Goal: Task Accomplishment & Management: Manage account settings

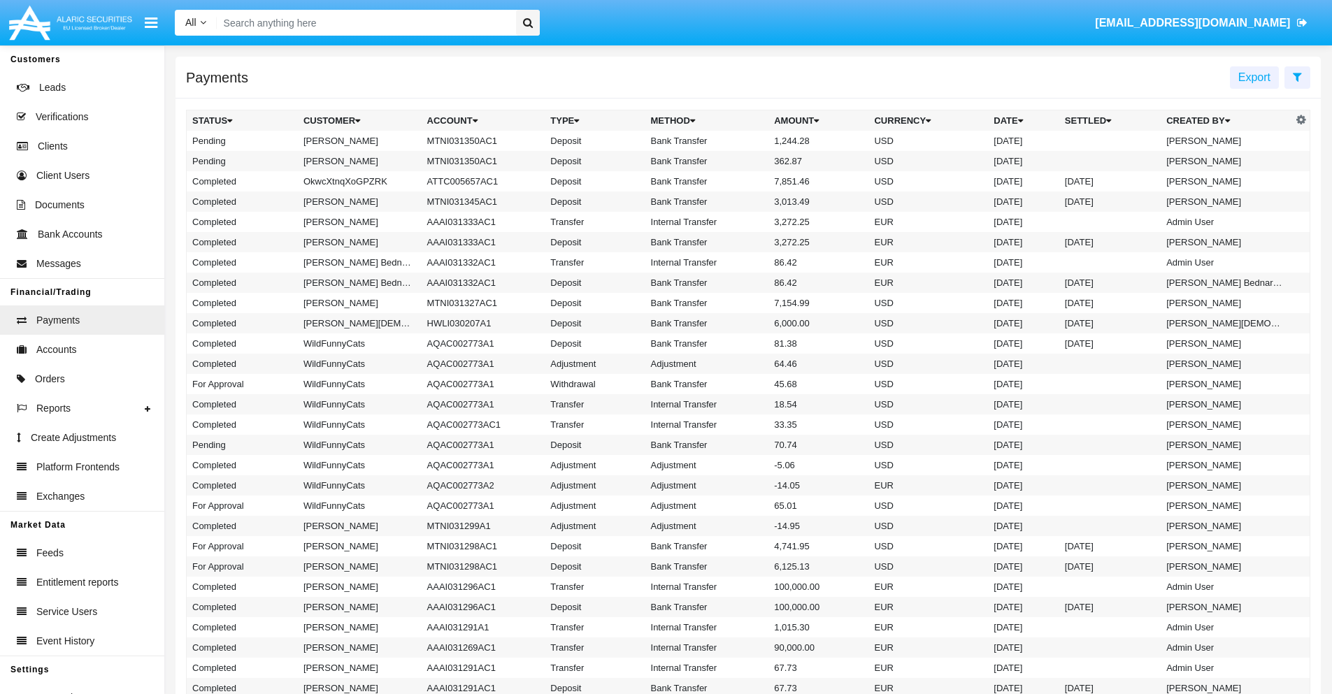
click at [1297, 76] on icon at bounding box center [1297, 76] width 9 height 11
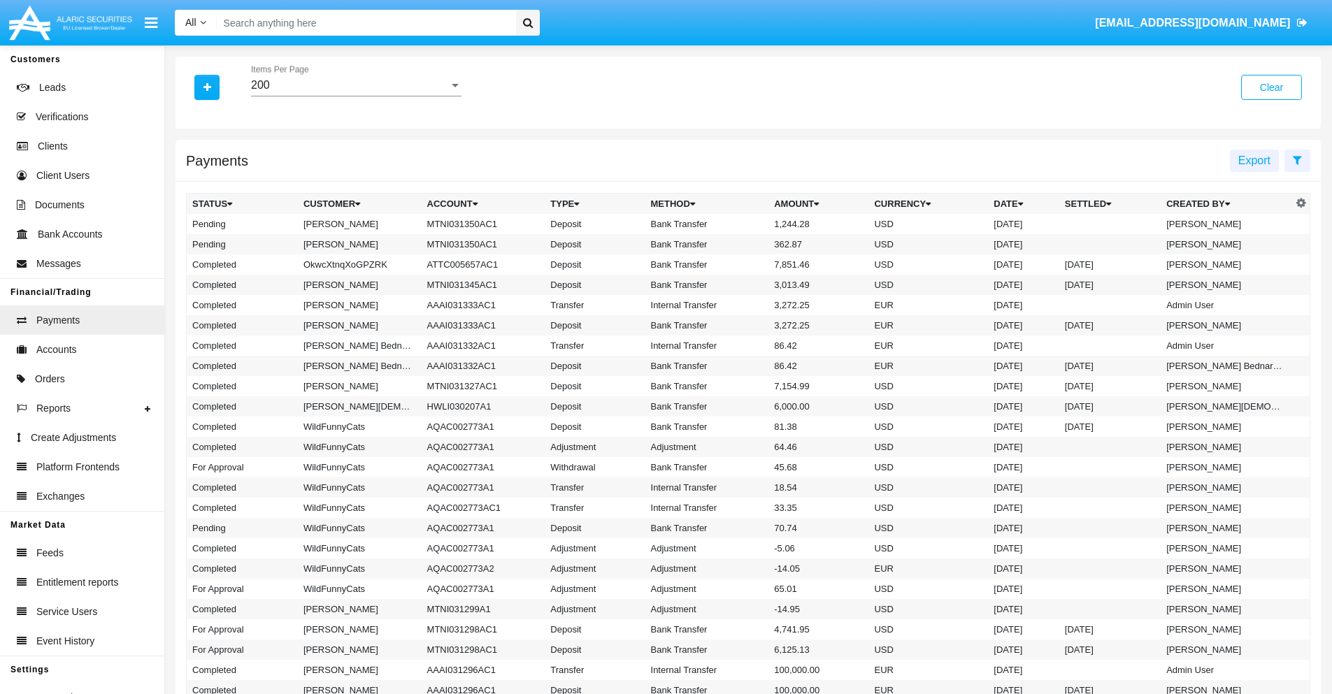
click at [356, 85] on div "200" at bounding box center [350, 85] width 198 height 13
click at [356, 96] on span "10" at bounding box center [356, 96] width 210 height 34
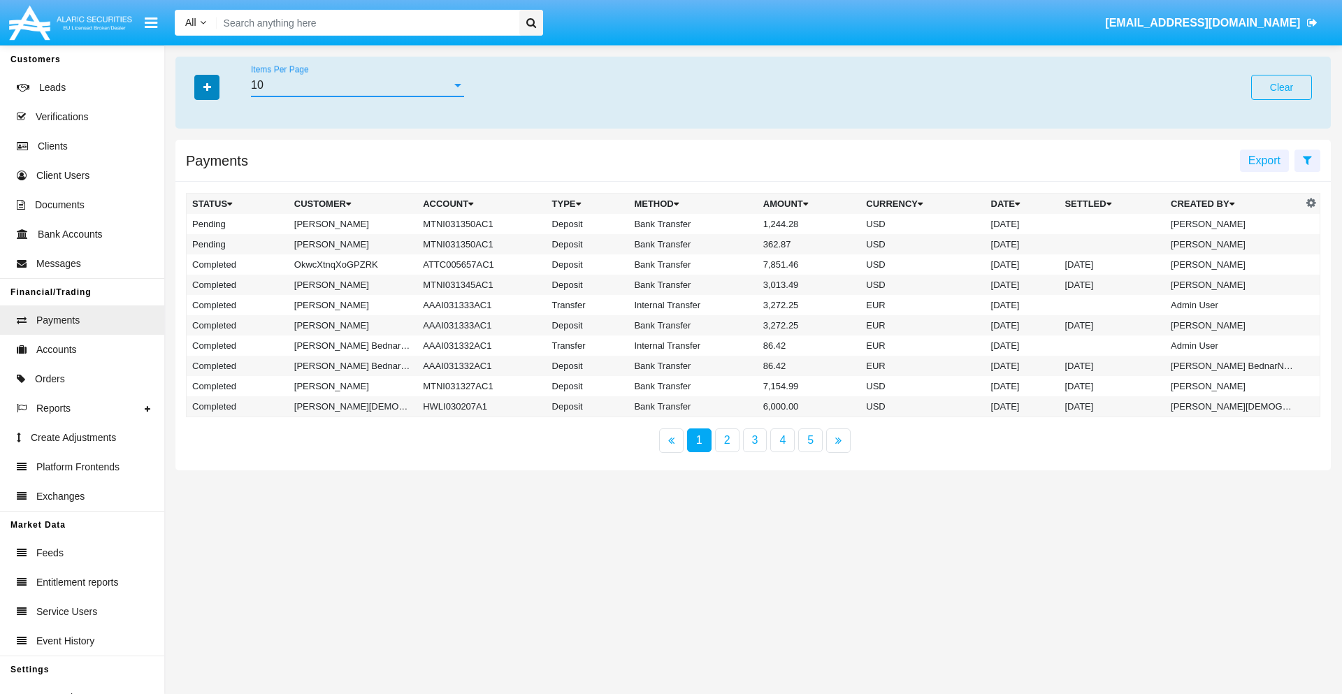
click at [207, 87] on icon "button" at bounding box center [207, 87] width 8 height 10
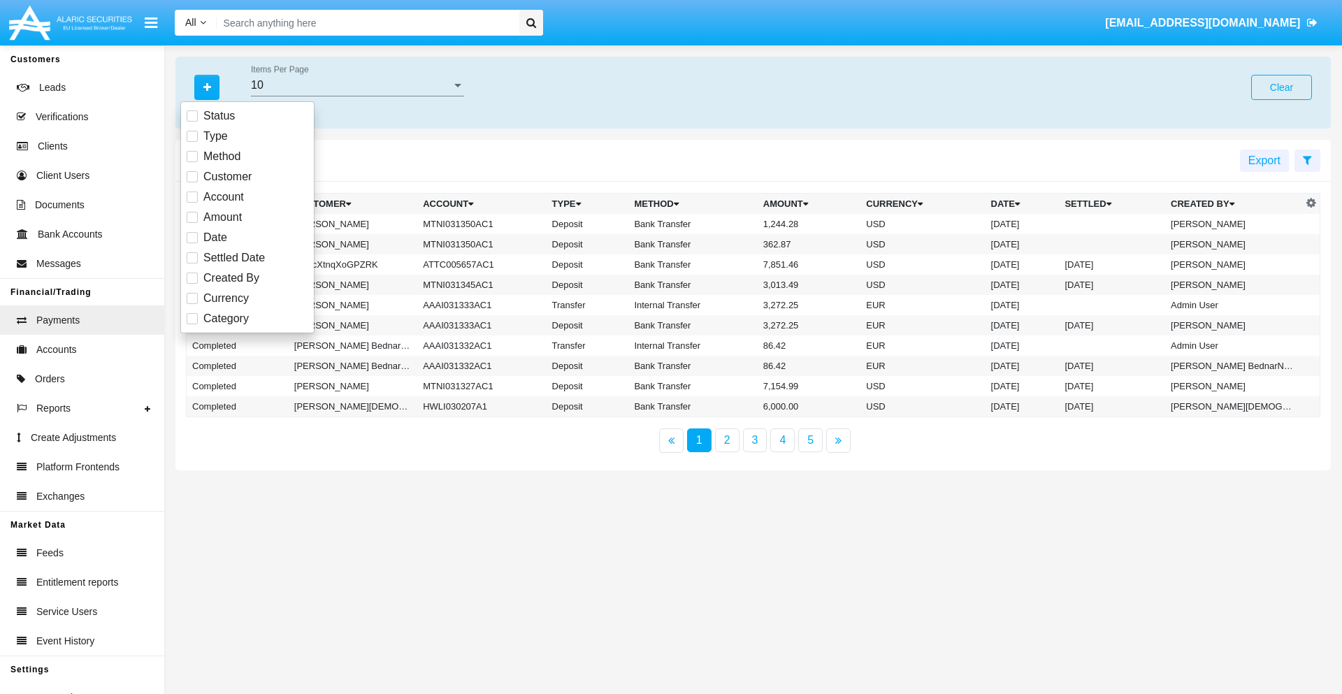
click at [219, 116] on span "Status" at bounding box center [218, 116] width 31 height 17
click at [192, 122] on input "Status" at bounding box center [192, 122] width 1 height 1
checkbox input "true"
click at [207, 87] on icon "button" at bounding box center [207, 87] width 8 height 10
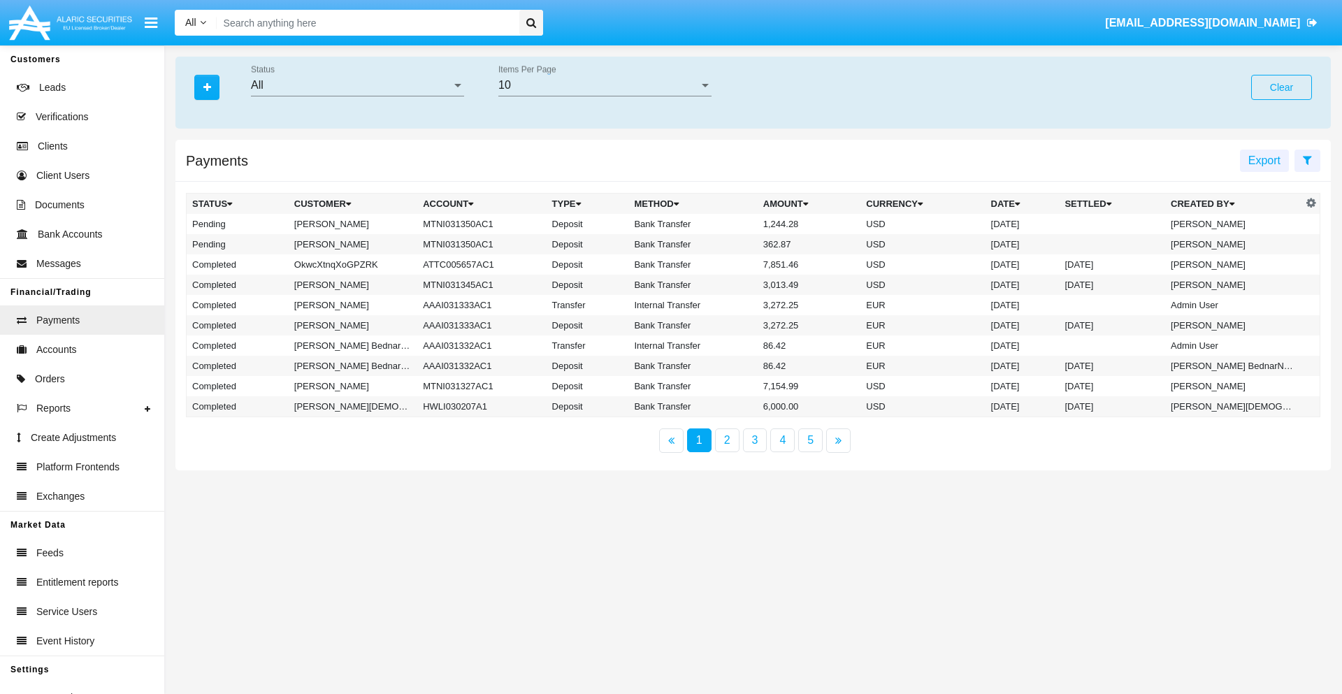
click at [357, 85] on div "All" at bounding box center [351, 85] width 201 height 13
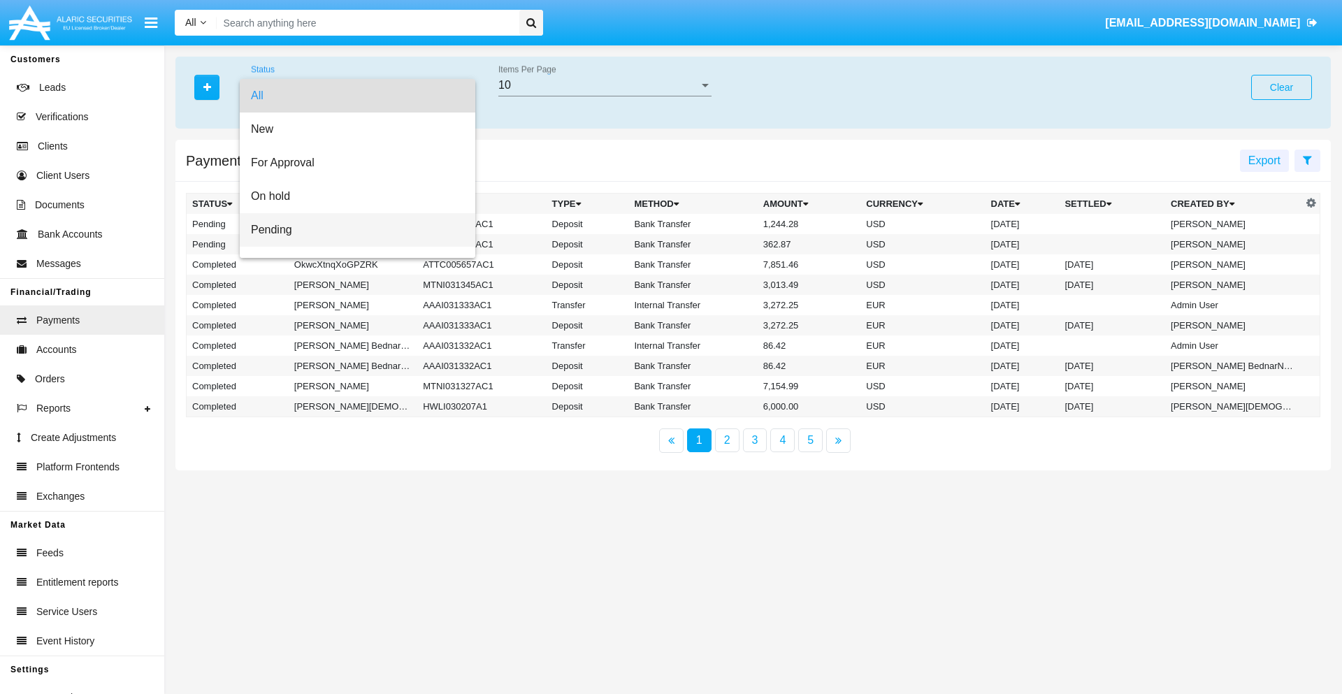
click at [352, 230] on span "Pending" at bounding box center [357, 230] width 213 height 34
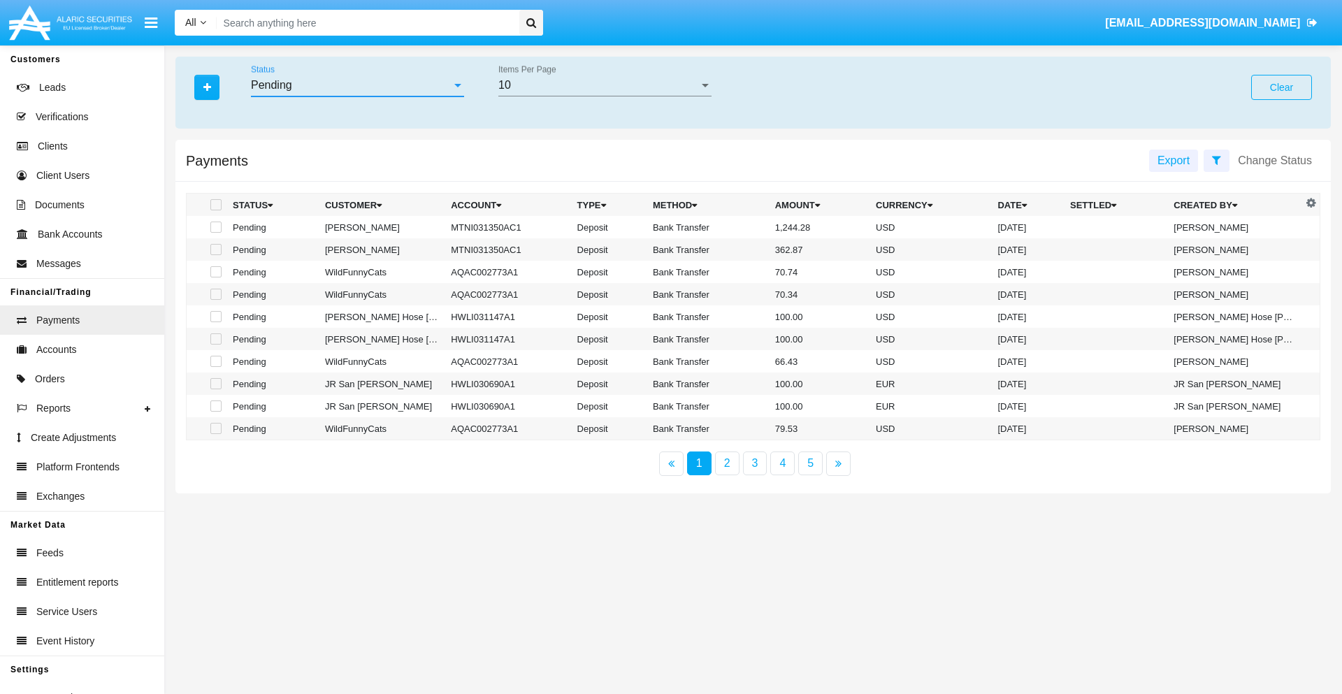
click at [215, 227] on span at bounding box center [215, 227] width 11 height 11
click at [215, 233] on input "checkbox" at bounding box center [215, 233] width 1 height 1
checkbox input "true"
click at [215, 250] on span at bounding box center [215, 249] width 11 height 11
click at [215, 255] on input "checkbox" at bounding box center [215, 255] width 1 height 1
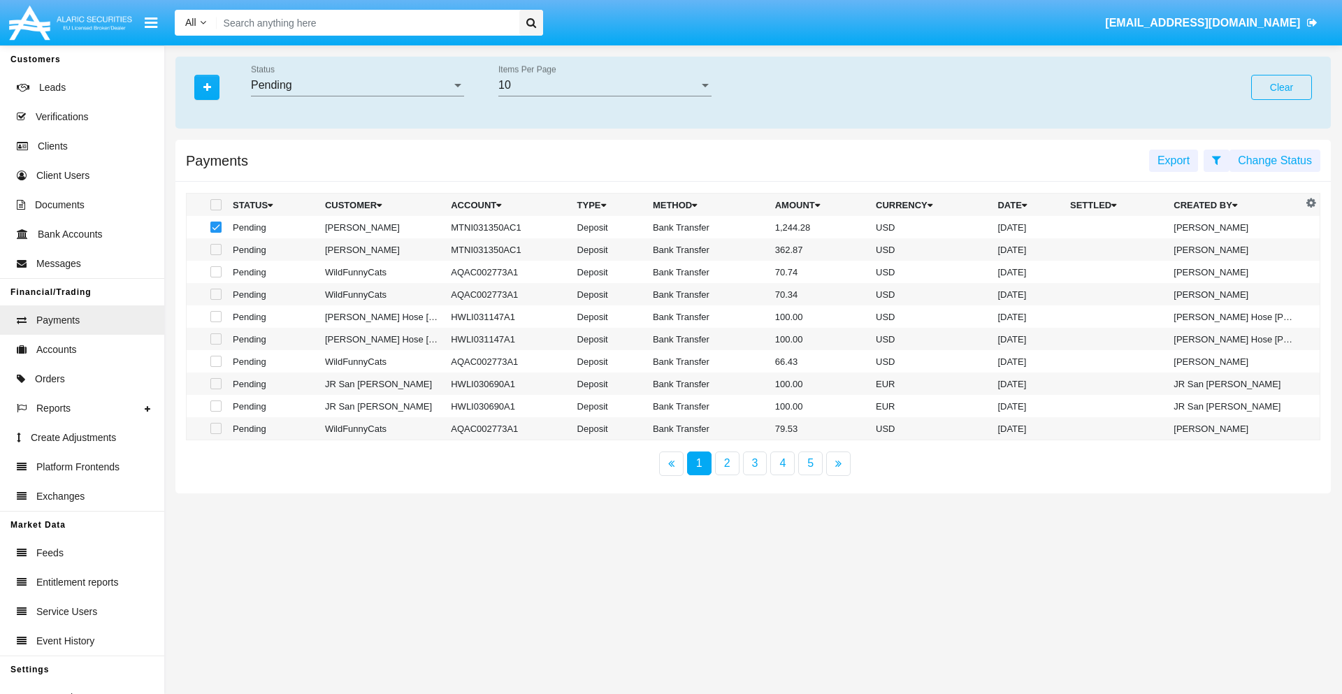
checkbox input "true"
click at [1275, 160] on button "Change Status" at bounding box center [1275, 161] width 91 height 22
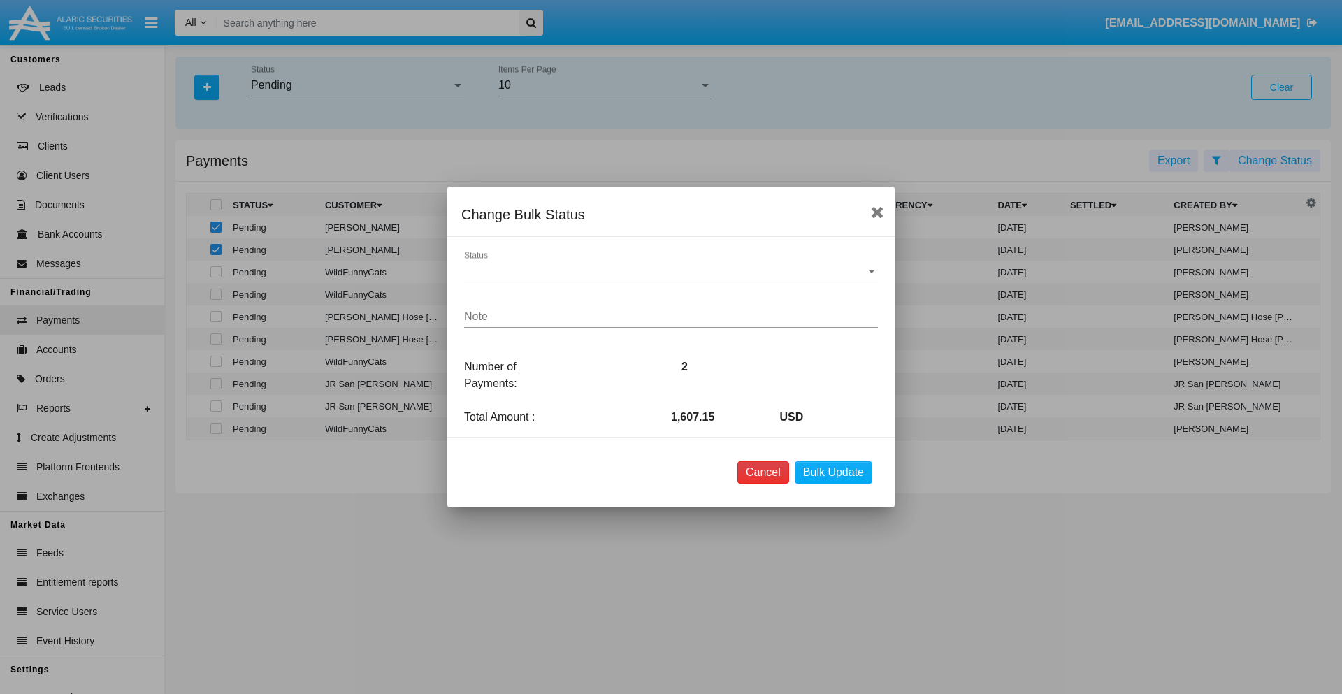
click at [763, 473] on button "Cancel" at bounding box center [764, 472] width 52 height 22
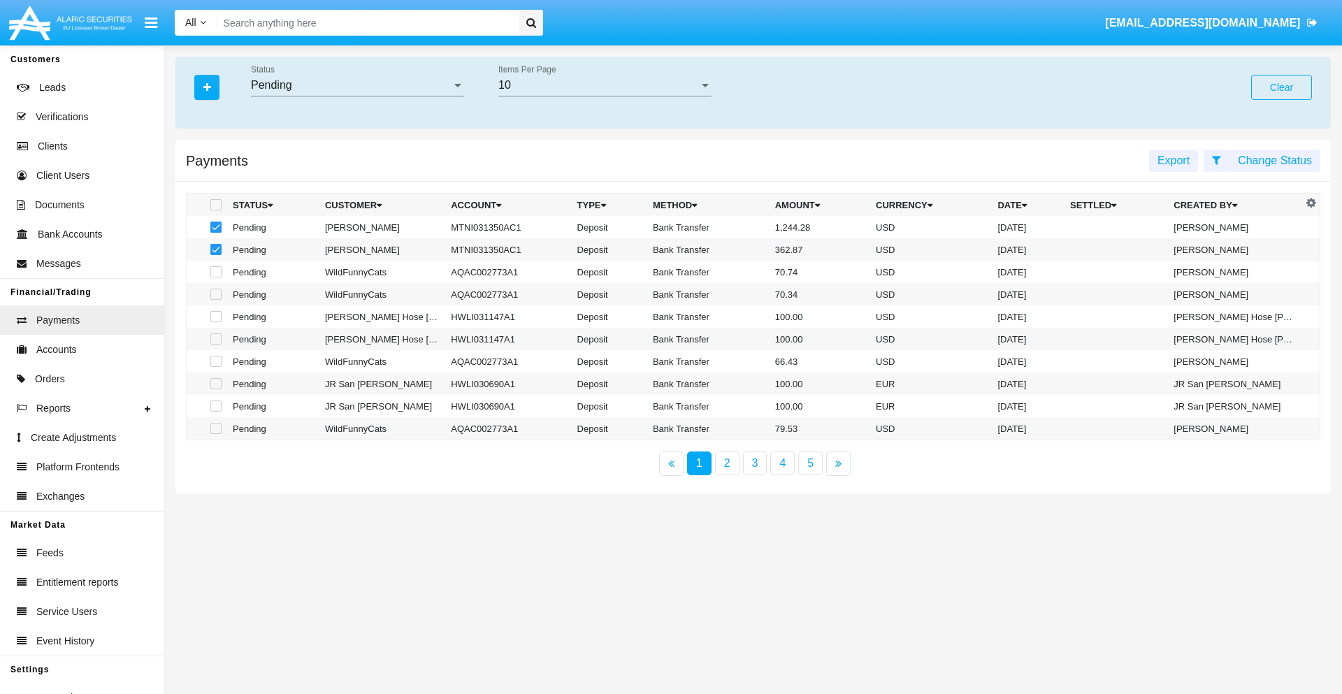
click at [1275, 160] on button "Change Status" at bounding box center [1275, 161] width 91 height 22
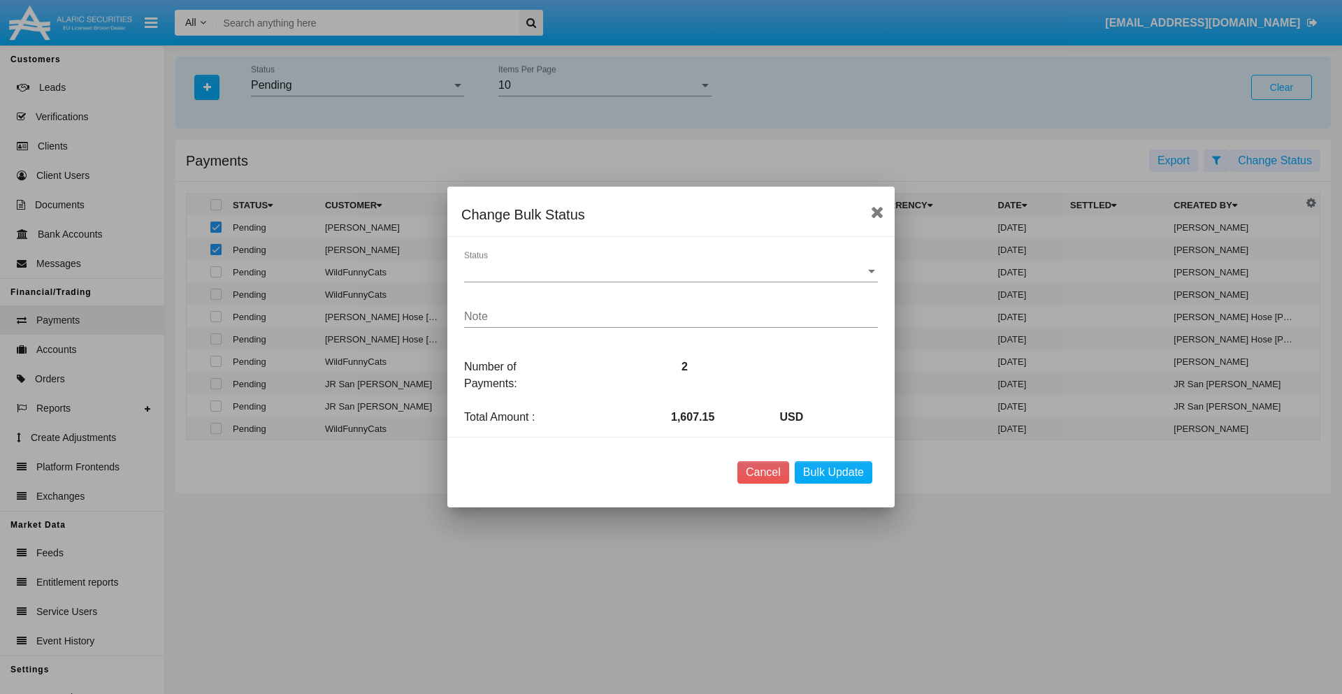
click at [671, 271] on span "Status" at bounding box center [664, 271] width 401 height 13
click at [671, 282] on span "Processed" at bounding box center [671, 282] width 414 height 34
type textarea "Some test note"
click at [833, 473] on button "Bulk Update" at bounding box center [834, 472] width 78 height 22
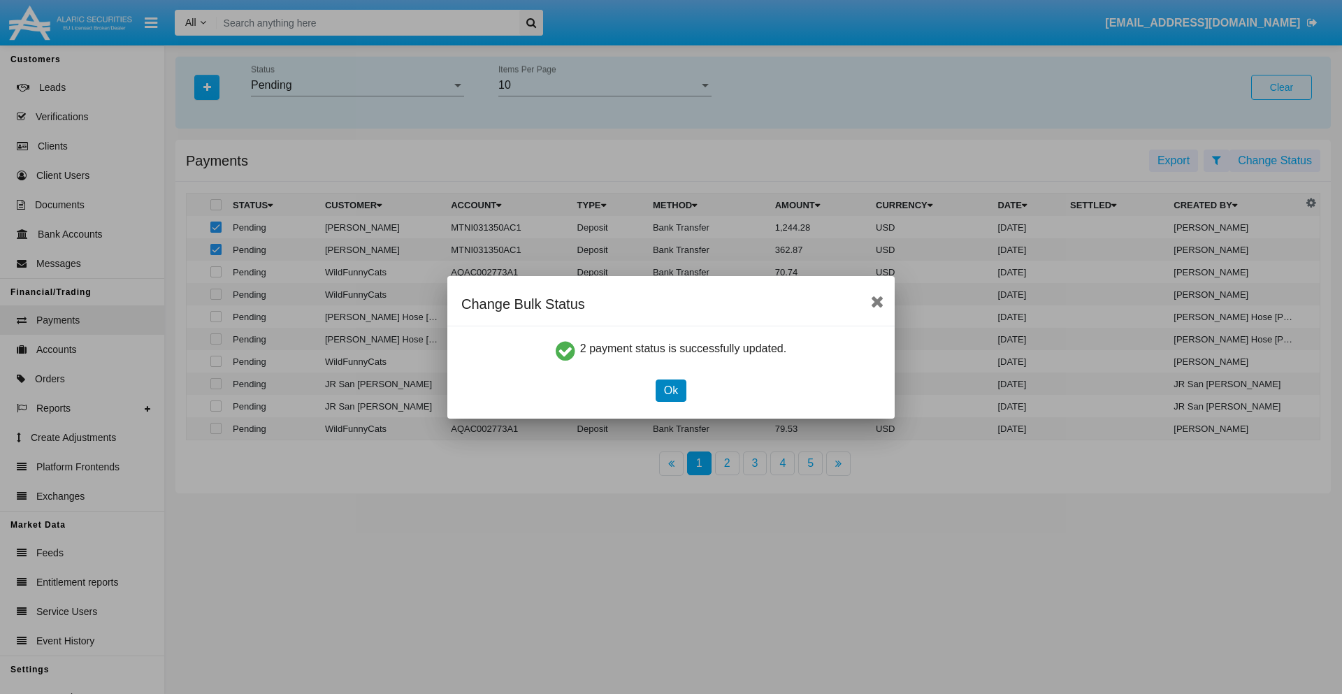
click at [670, 390] on button "Ok" at bounding box center [671, 391] width 31 height 22
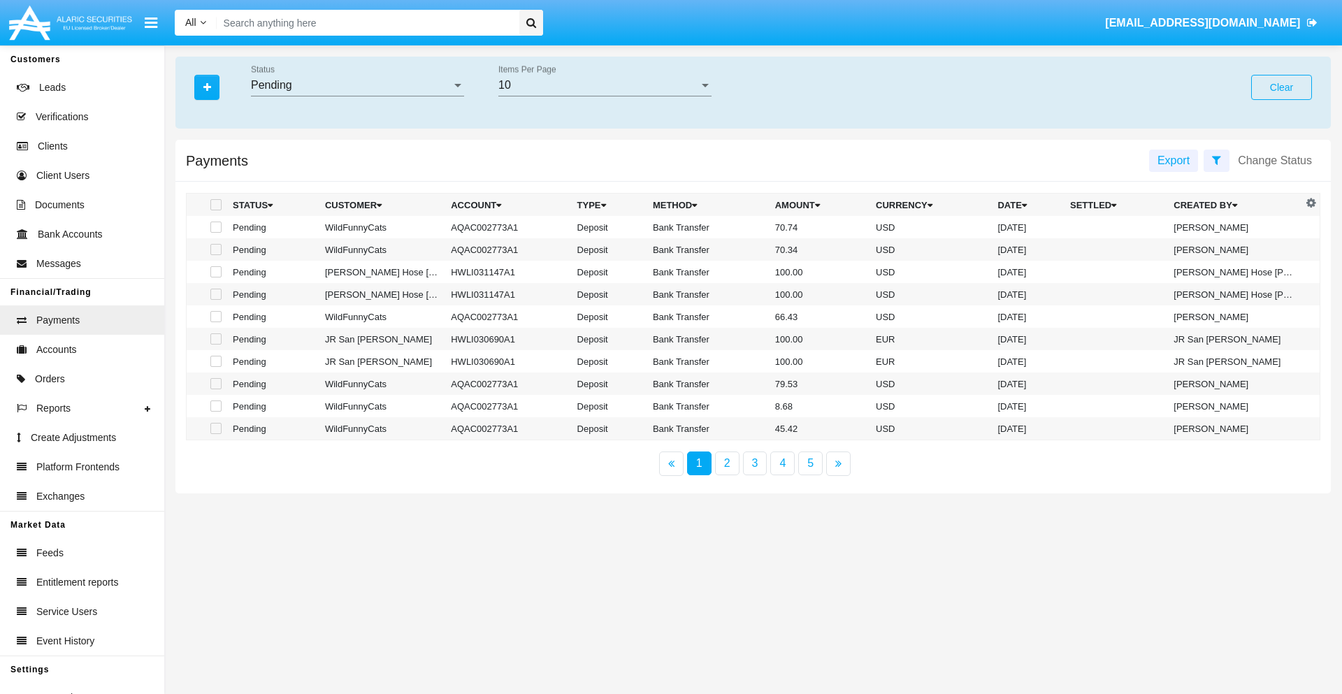
click at [357, 85] on div "Pending" at bounding box center [351, 85] width 201 height 13
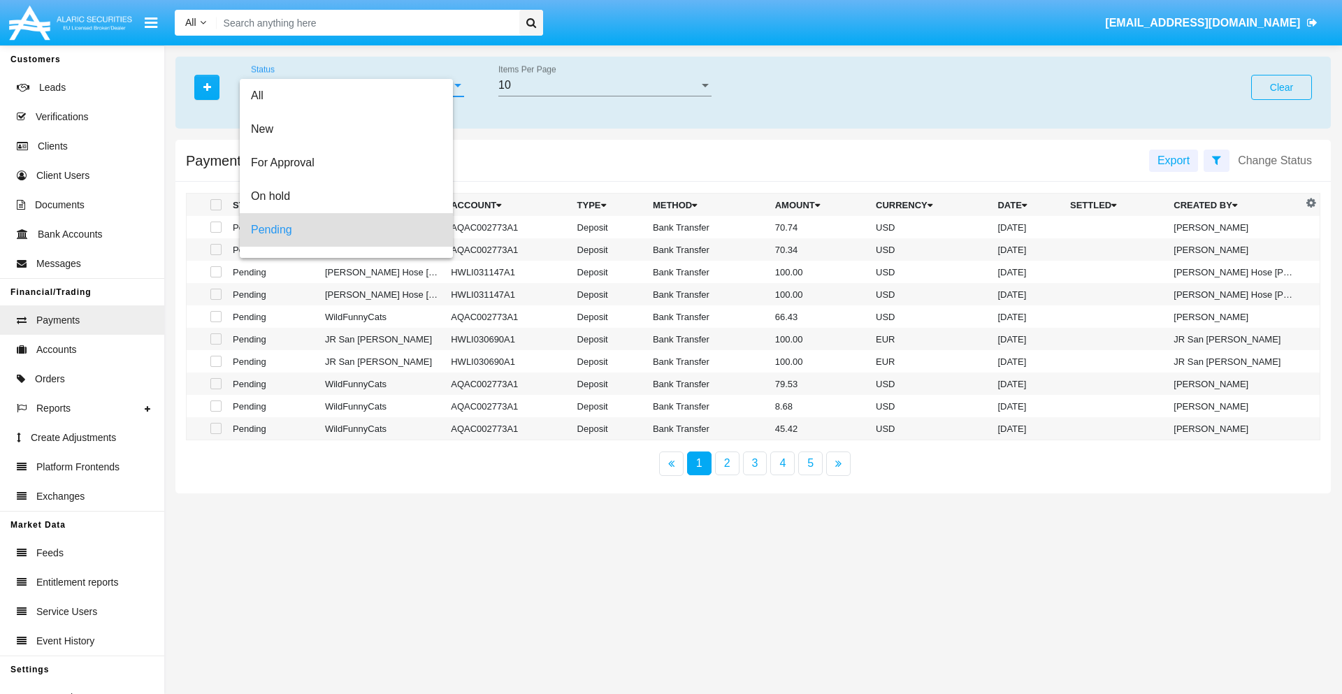
scroll to position [62, 0]
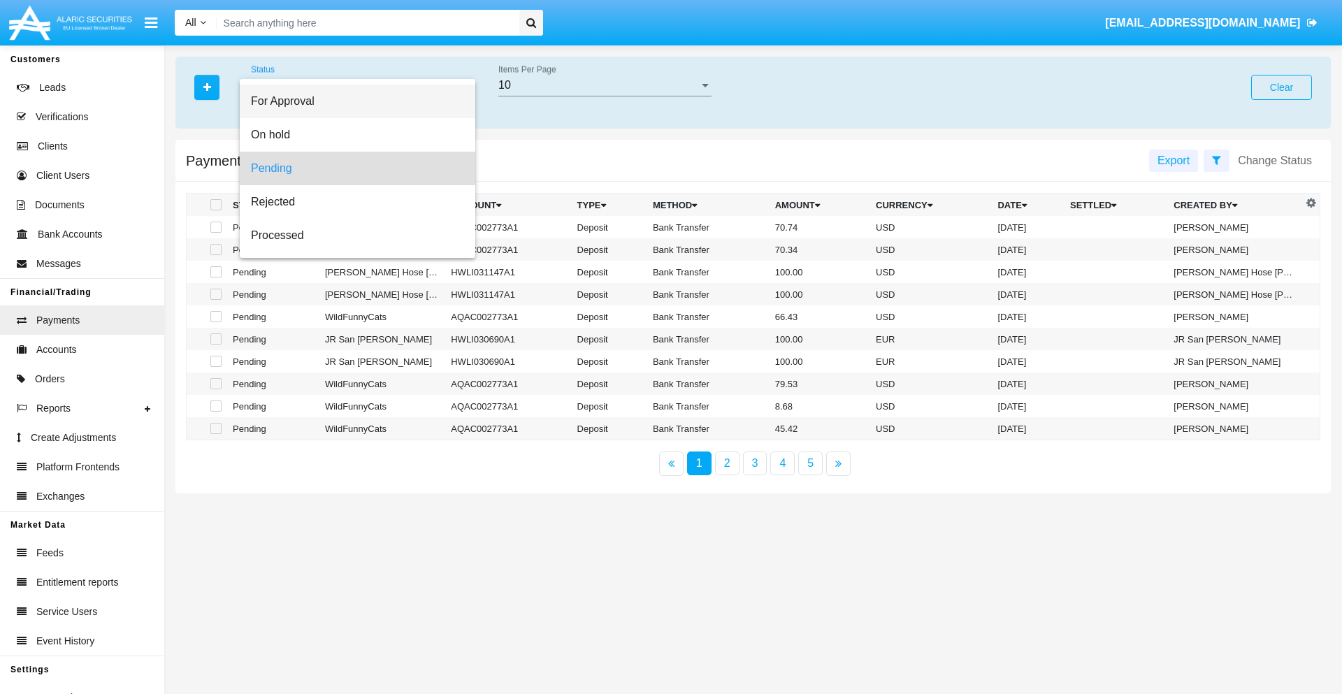
click at [352, 101] on span "For Approval" at bounding box center [357, 102] width 213 height 34
